Goal: Task Accomplishment & Management: Use online tool/utility

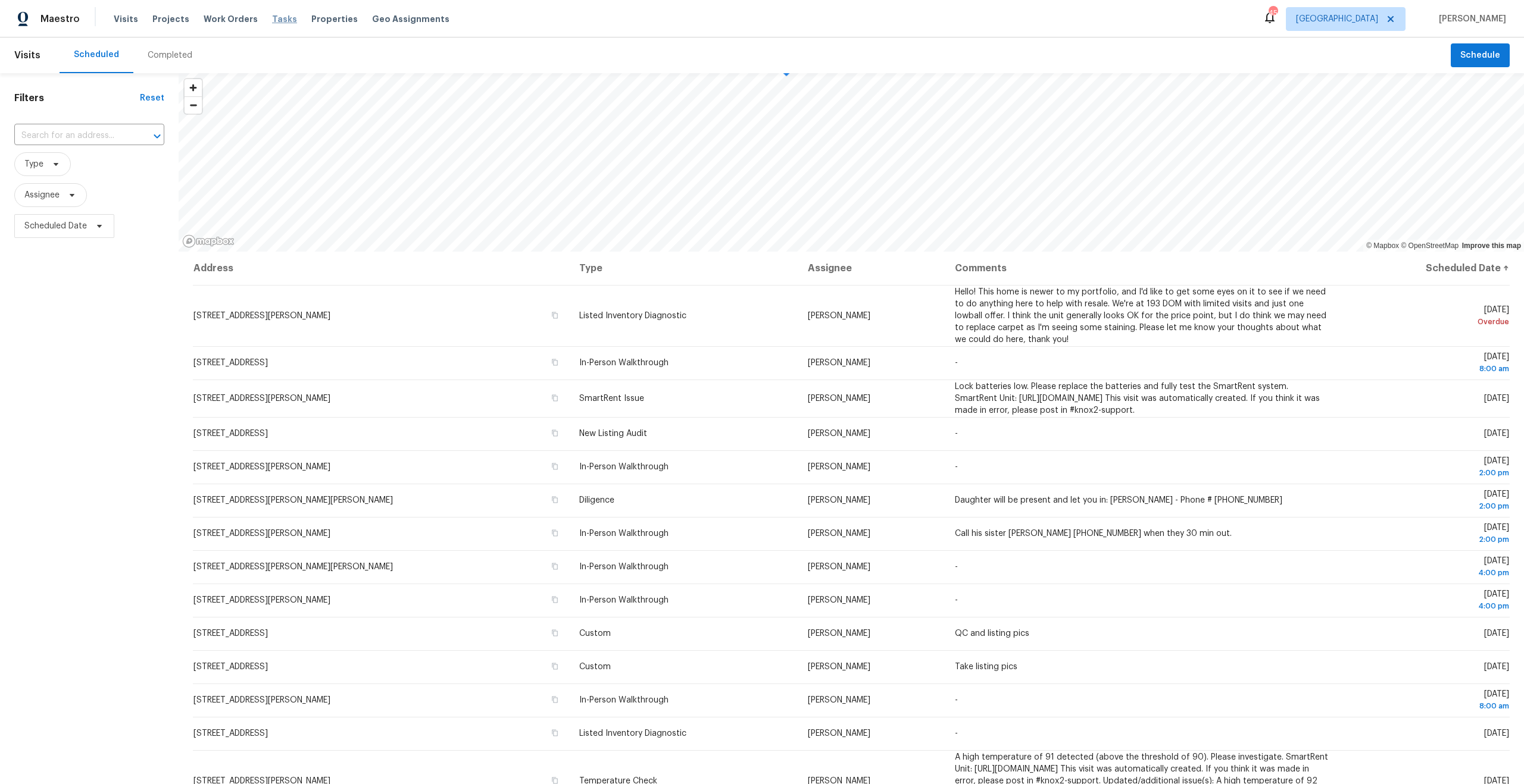
click at [273, 21] on span "Tasks" at bounding box center [285, 19] width 25 height 8
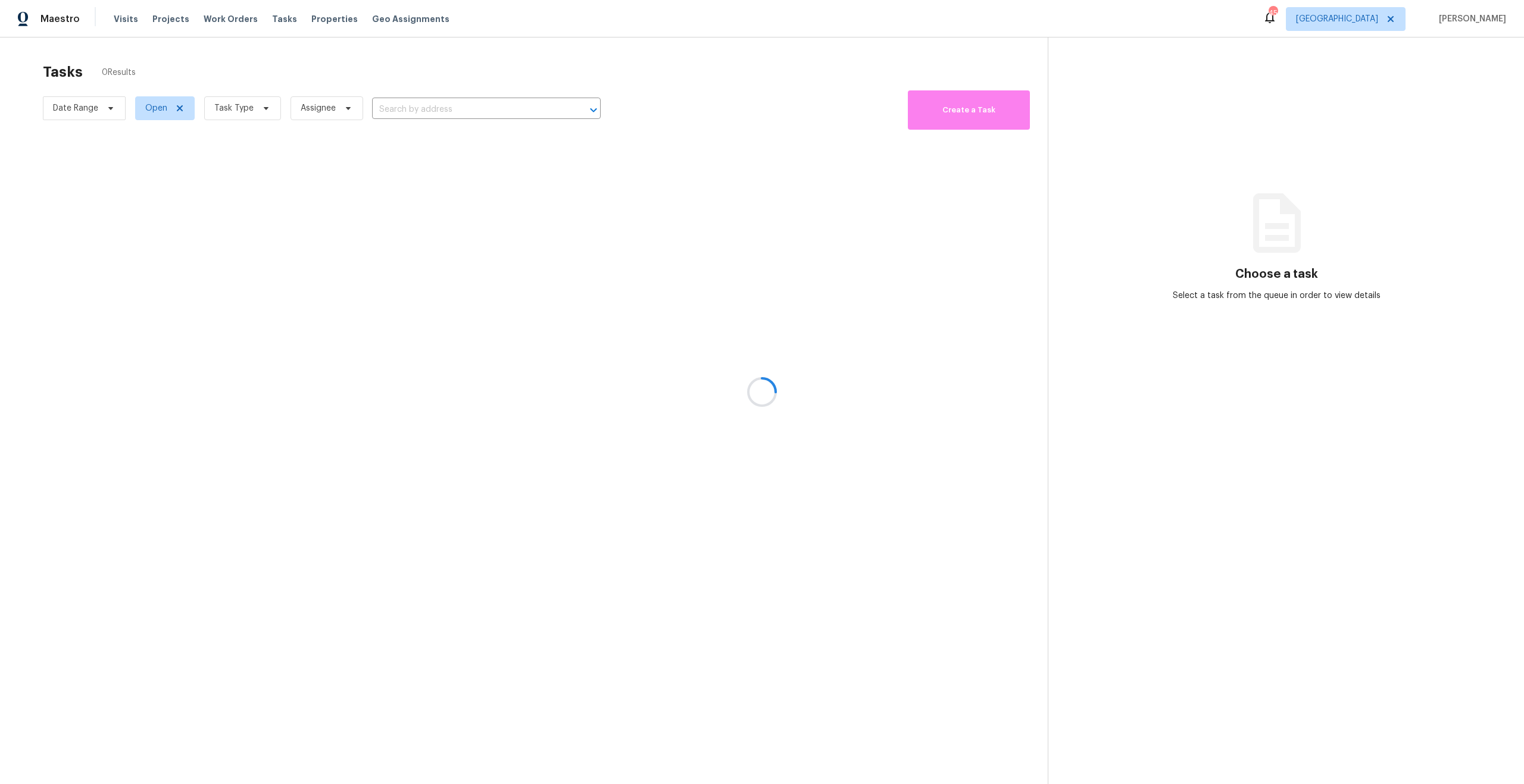
click at [222, 113] on div at bounding box center [762, 392] width 1524 height 784
click at [250, 103] on div at bounding box center [762, 392] width 1524 height 784
click at [255, 106] on div at bounding box center [762, 392] width 1524 height 784
click at [261, 105] on div at bounding box center [762, 392] width 1524 height 784
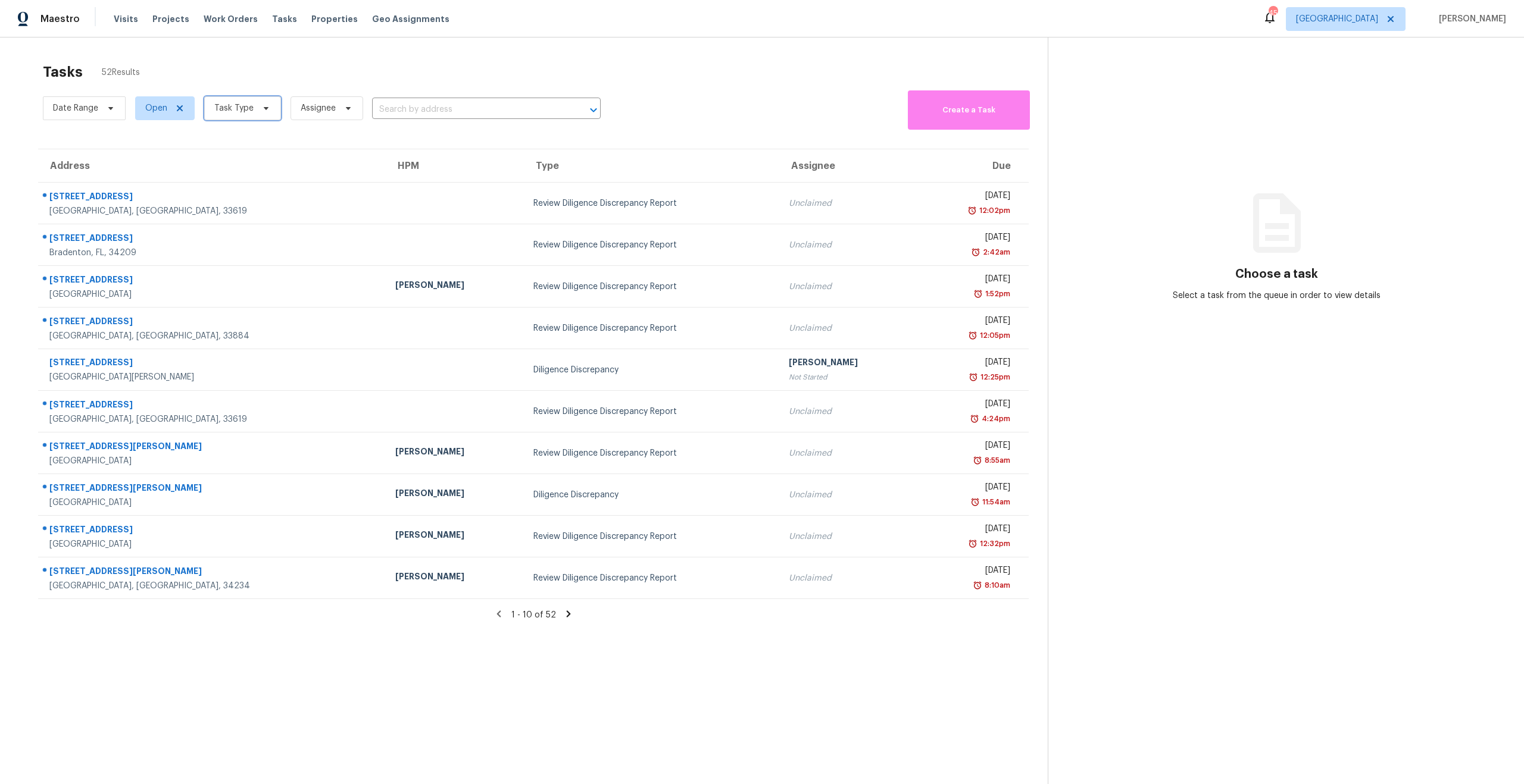
click at [261, 109] on icon at bounding box center [266, 108] width 10 height 10
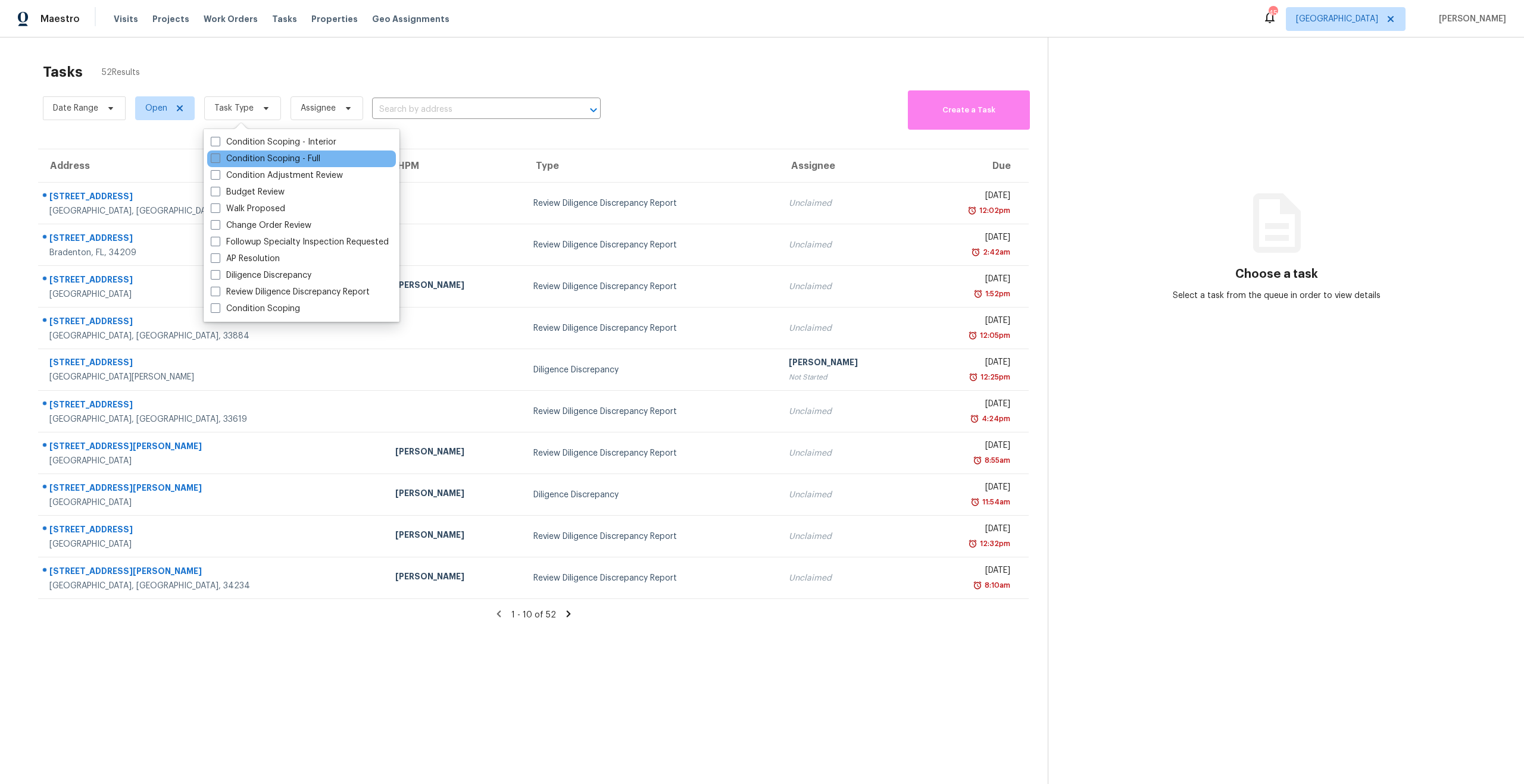
click at [246, 160] on label "Condition Scoping - Full" at bounding box center [265, 158] width 110 height 12
click at [219, 160] on input "Condition Scoping - Full" at bounding box center [214, 156] width 8 height 8
checkbox input "true"
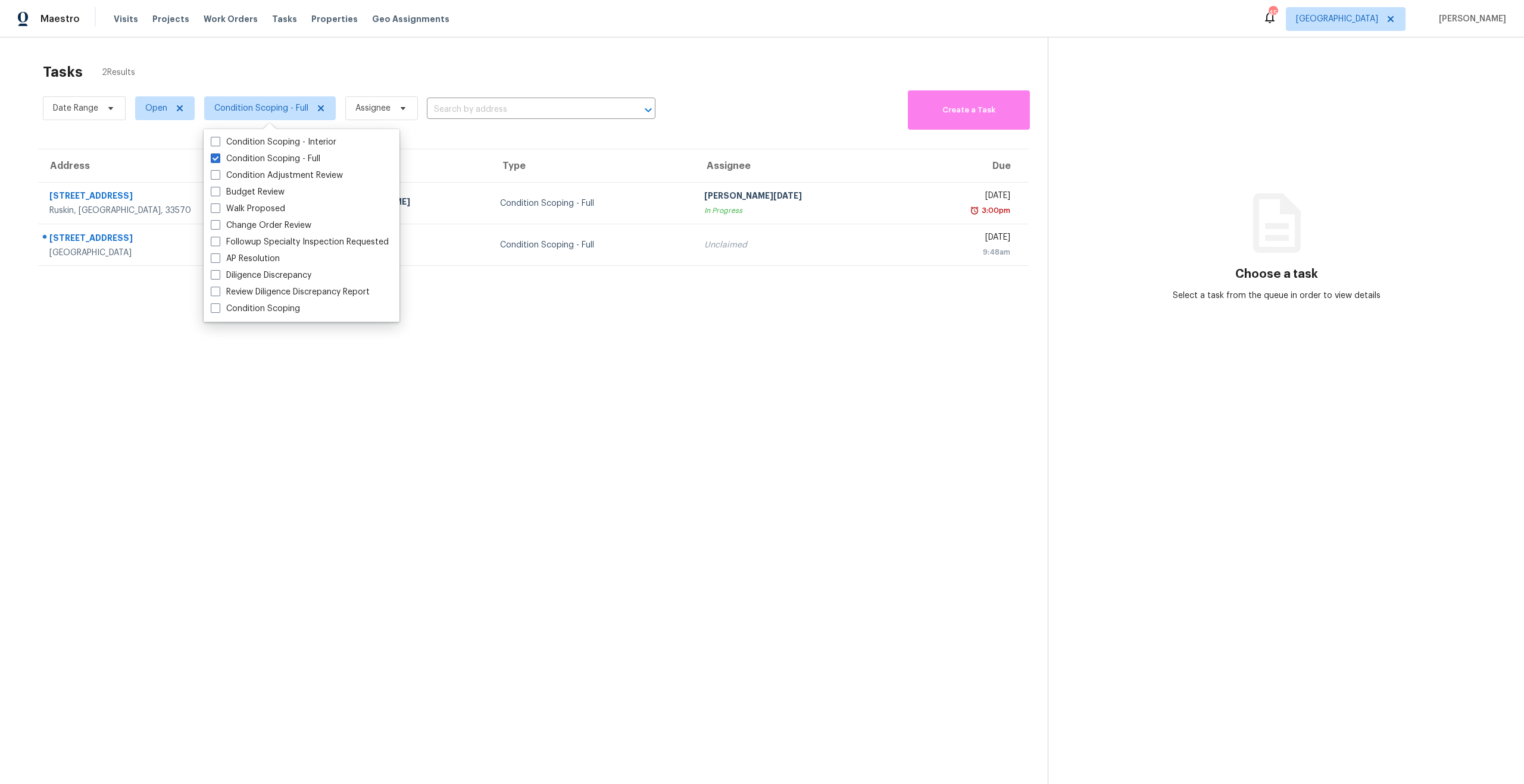
click at [487, 52] on div "Tasks 2 Results Date Range Open Condition Scoping - Full Assignee ​ Create a Ta…" at bounding box center [762, 429] width 1524 height 784
